Goal: Information Seeking & Learning: Check status

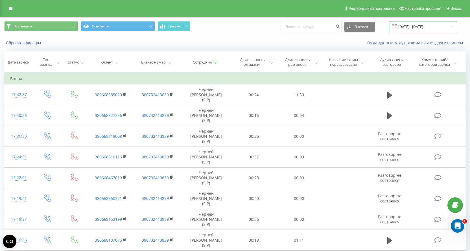
click at [415, 28] on input "[DATE] - [DATE]" at bounding box center [423, 26] width 68 height 11
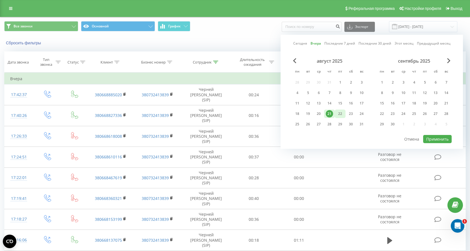
click at [340, 114] on div "22" at bounding box center [340, 113] width 7 height 7
click at [435, 141] on button "Применить" at bounding box center [437, 139] width 29 height 8
type input "[DATE] - [DATE]"
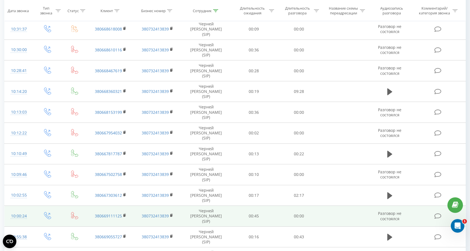
scroll to position [200, 0]
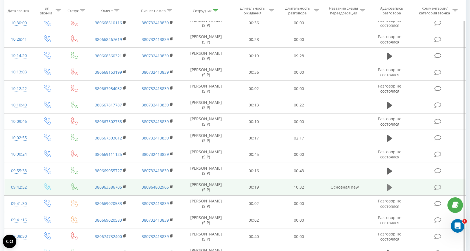
scroll to position [233, 0]
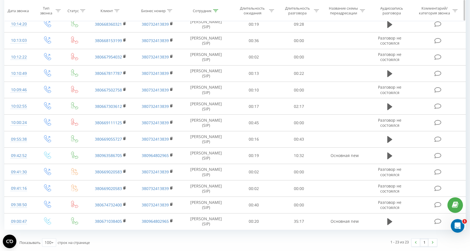
click at [115, 10] on icon at bounding box center [116, 10] width 5 height 3
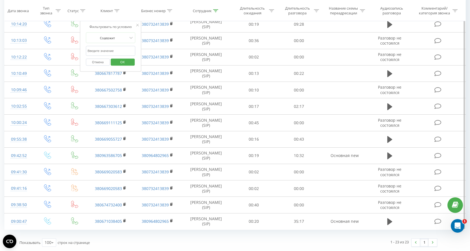
click at [94, 51] on input "text" at bounding box center [111, 51] width 50 height 10
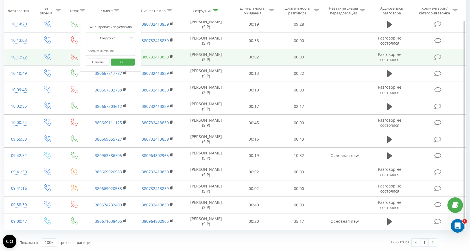
paste input "380671297697"
type input "380671297697"
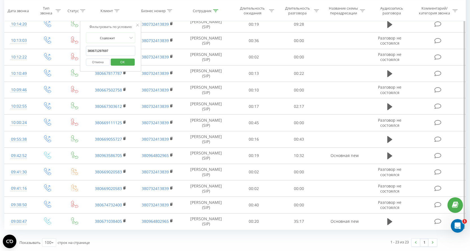
click at [131, 61] on button "OK" at bounding box center [123, 61] width 24 height 7
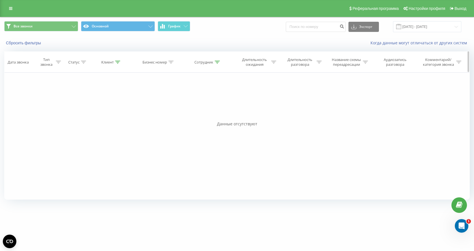
click at [217, 64] on div at bounding box center [217, 62] width 5 height 5
click at [197, 116] on button "Отмена" at bounding box center [195, 113] width 24 height 7
click at [416, 27] on input "[DATE] - [DATE]" at bounding box center [427, 26] width 68 height 11
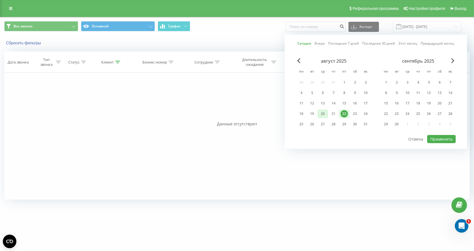
click at [322, 112] on div "20" at bounding box center [322, 113] width 7 height 7
click at [368, 117] on div "24" at bounding box center [365, 113] width 7 height 7
click at [345, 115] on div "22" at bounding box center [344, 113] width 7 height 7
click at [323, 114] on div "20" at bounding box center [322, 113] width 7 height 7
click at [312, 116] on div "19" at bounding box center [312, 113] width 7 height 7
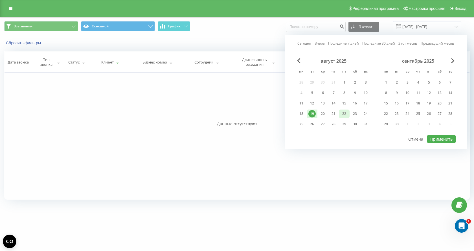
click at [343, 115] on div "22" at bounding box center [344, 113] width 7 height 7
click at [439, 140] on button "Применить" at bounding box center [442, 139] width 29 height 8
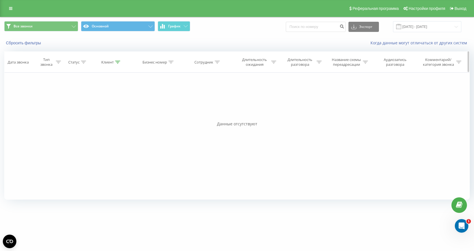
click at [117, 62] on icon at bounding box center [117, 62] width 5 height 3
click at [103, 112] on button "Отмена" at bounding box center [99, 113] width 24 height 7
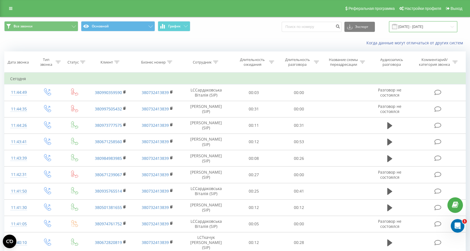
click at [426, 28] on input "19.08.2025 - 22.08.2025" at bounding box center [423, 26] width 68 height 11
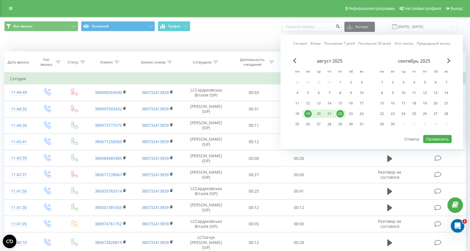
click at [340, 114] on div "22" at bounding box center [340, 113] width 7 height 7
click at [429, 138] on button "Применить" at bounding box center [437, 139] width 29 height 8
type input "[DATE] - [DATE]"
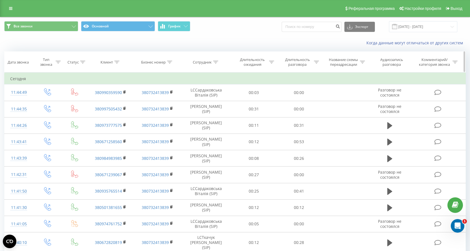
click at [215, 62] on icon at bounding box center [215, 62] width 5 height 3
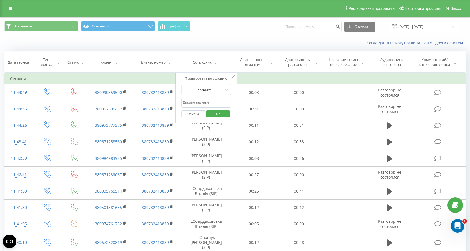
click at [197, 105] on input "text" at bounding box center [206, 103] width 50 height 10
type input "Черне"
click at [213, 112] on span "OK" at bounding box center [218, 113] width 16 height 9
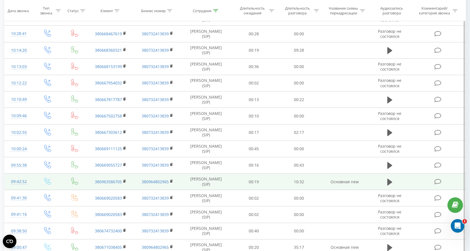
scroll to position [348, 0]
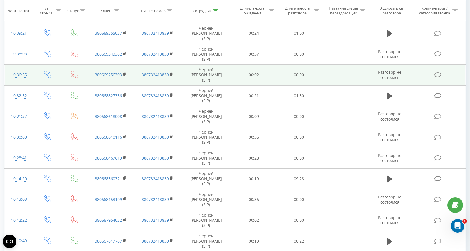
scroll to position [380, 0]
